Goal: Find specific page/section: Find specific page/section

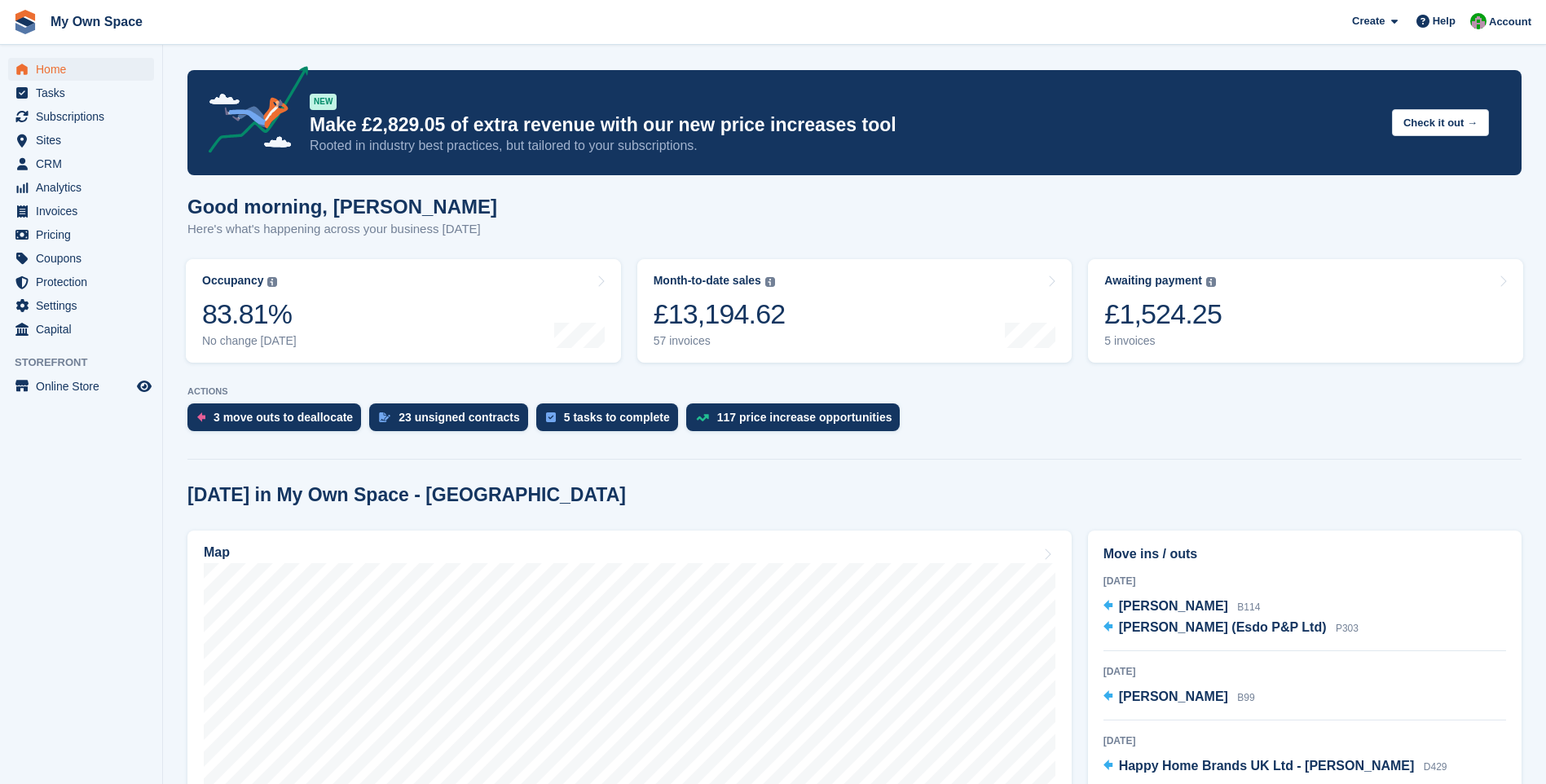
scroll to position [163, 0]
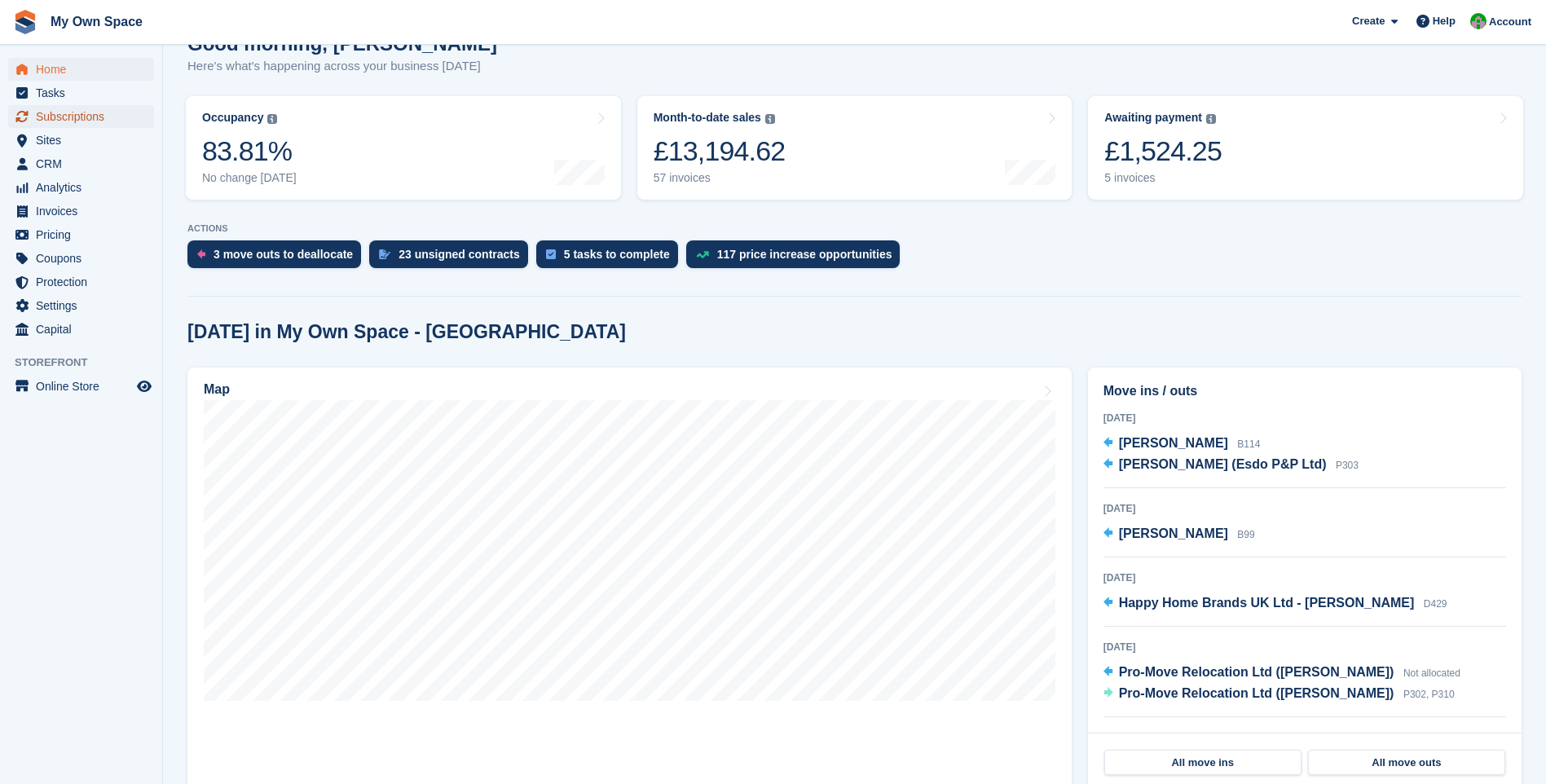
click at [44, 121] on span "Subscriptions" at bounding box center [85, 116] width 98 height 23
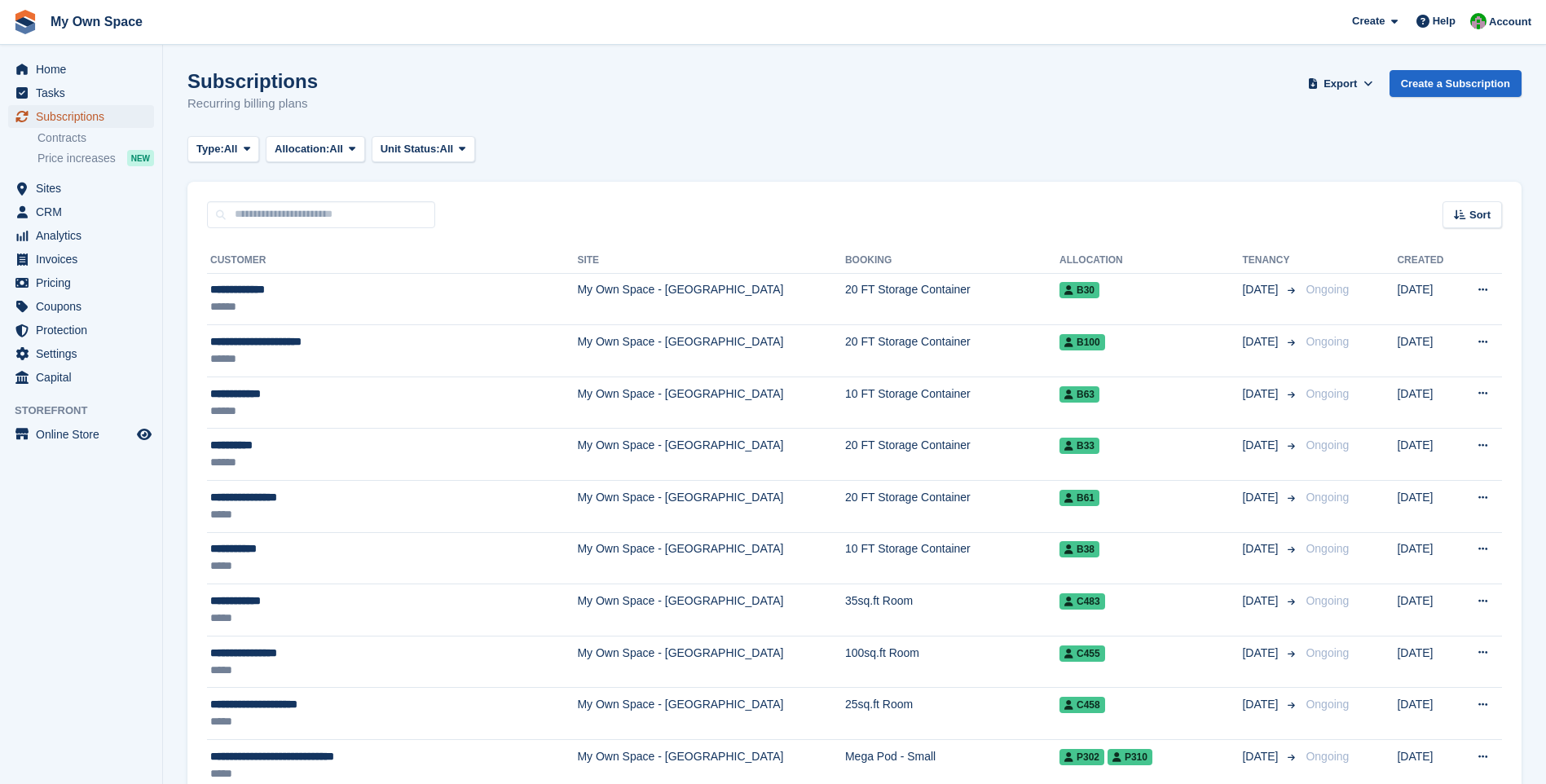
click at [48, 112] on span "Subscriptions" at bounding box center [85, 116] width 98 height 23
click at [63, 121] on span "Subscriptions" at bounding box center [85, 116] width 98 height 23
click at [64, 87] on span "Tasks" at bounding box center [85, 93] width 98 height 23
